Goal: Complete application form: Complete application form

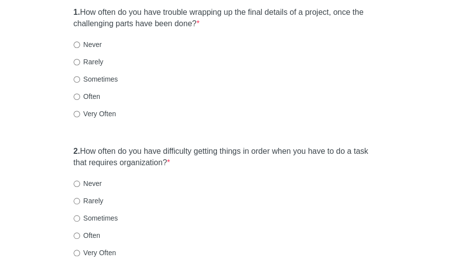
scroll to position [130, 0]
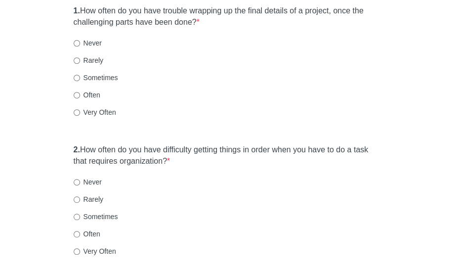
click at [95, 42] on label "Never" at bounding box center [88, 43] width 28 height 10
click at [80, 42] on input "Never" at bounding box center [77, 43] width 6 height 6
radio input "true"
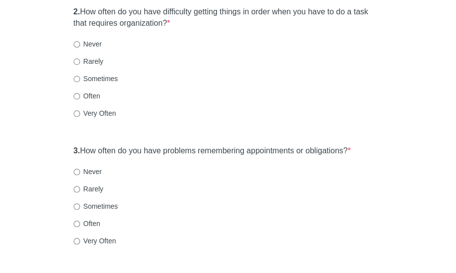
scroll to position [270, 0]
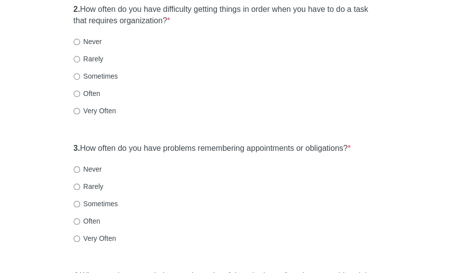
click at [102, 110] on label "Very Often" at bounding box center [95, 111] width 42 height 10
click at [80, 110] on input "Very Often" at bounding box center [77, 111] width 6 height 6
radio input "true"
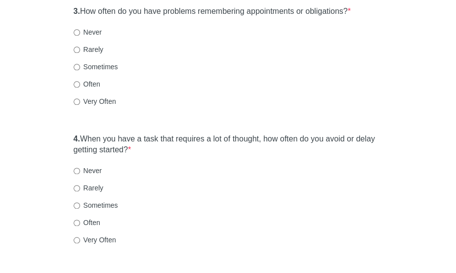
scroll to position [413, 0]
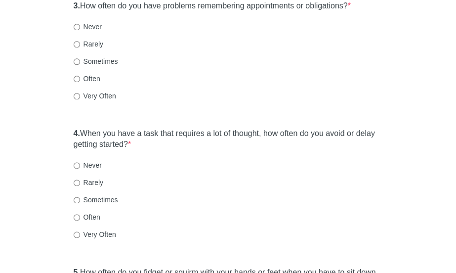
click at [84, 96] on label "Very Often" at bounding box center [95, 96] width 42 height 10
click at [80, 96] on input "Very Often" at bounding box center [77, 96] width 6 height 6
radio input "true"
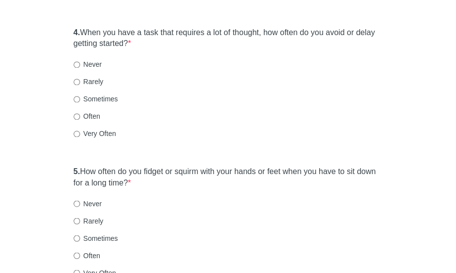
scroll to position [532, 0]
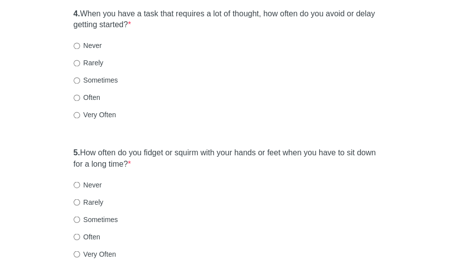
click at [100, 116] on label "Very Often" at bounding box center [95, 115] width 42 height 10
click at [80, 116] on input "Very Often" at bounding box center [77, 115] width 6 height 6
radio input "true"
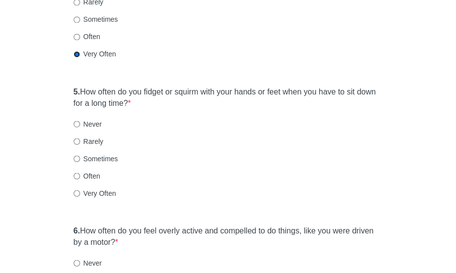
scroll to position [630, 0]
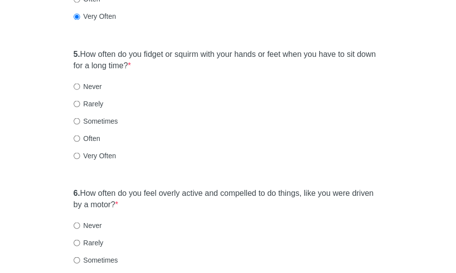
click at [111, 151] on label "Very Often" at bounding box center [95, 155] width 42 height 10
click at [80, 152] on input "Very Often" at bounding box center [77, 155] width 6 height 6
radio input "true"
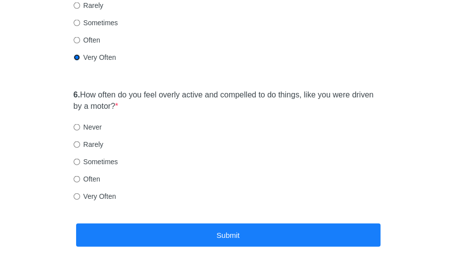
scroll to position [735, 0]
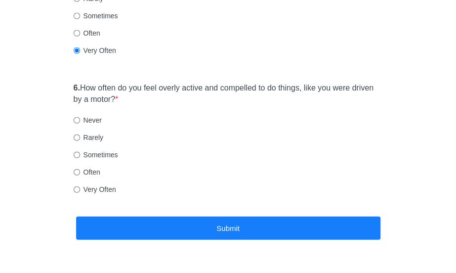
click at [93, 120] on label "Never" at bounding box center [88, 120] width 28 height 10
click at [80, 120] on input "Never" at bounding box center [77, 120] width 6 height 6
radio input "true"
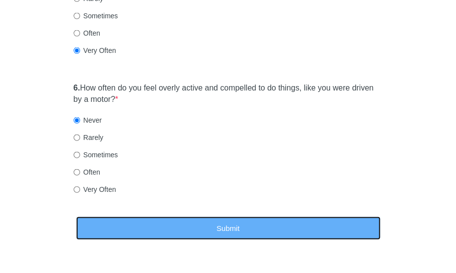
click at [157, 216] on button "Submit" at bounding box center [228, 227] width 304 height 23
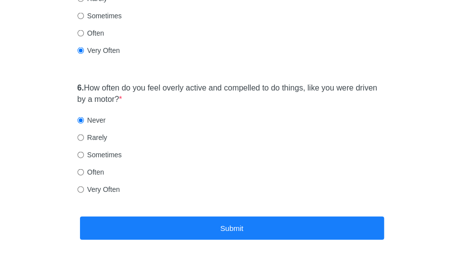
scroll to position [0, 0]
